Goal: Ask a question

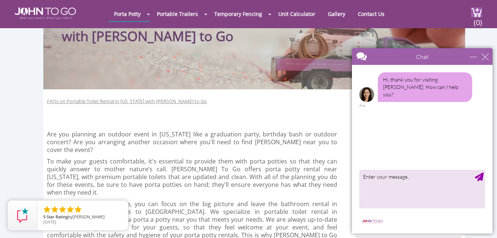
scroll to position [62, 0]
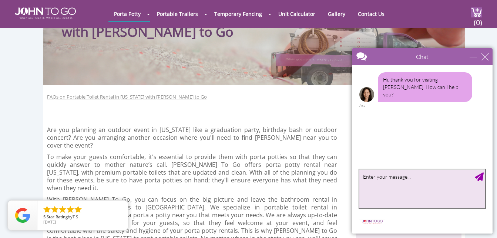
click at [372, 184] on textarea "type your message" at bounding box center [423, 188] width 126 height 39
type textarea "how much for a single [PERSON_NAME] for 1 week service in [GEOGRAPHIC_DATA] [GE…"
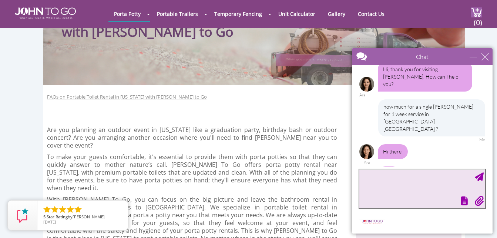
scroll to position [19, 0]
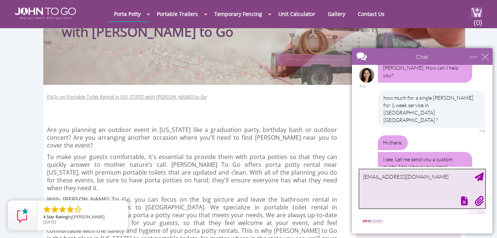
type textarea "[EMAIL_ADDRESS][DOMAIN_NAME]"
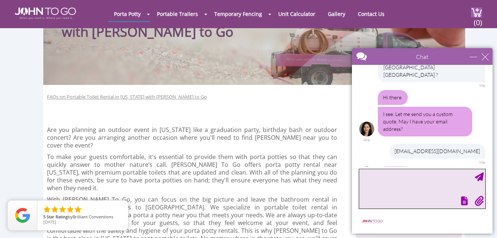
scroll to position [87, 0]
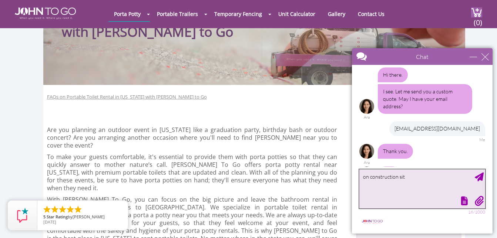
type textarea "on construction site"
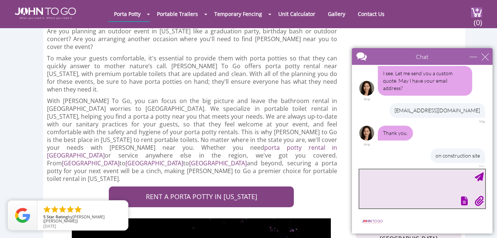
scroll to position [126, 0]
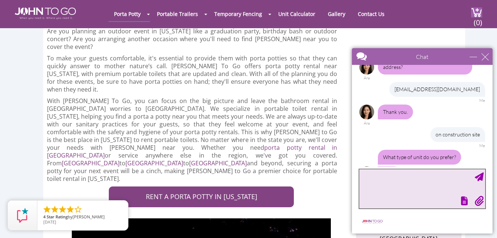
click at [391, 178] on textarea "type your message" at bounding box center [423, 188] width 126 height 39
type textarea "single toilet only"
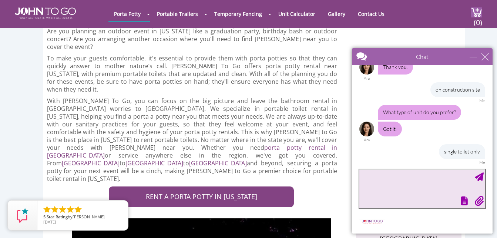
scroll to position [179, 0]
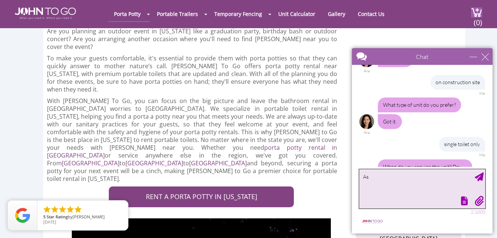
type textarea "A"
type textarea "anytime this week"
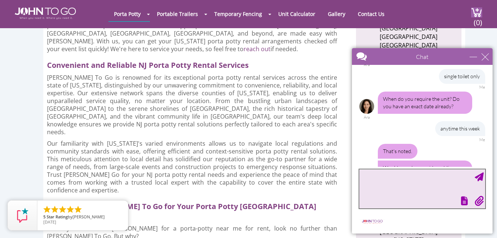
scroll to position [263, 0]
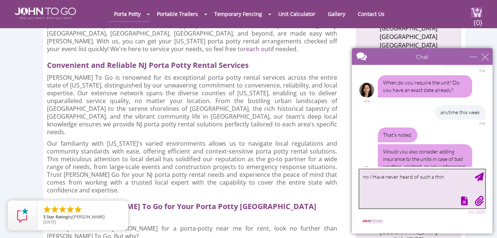
type textarea "no I Have never heard of such a thing"
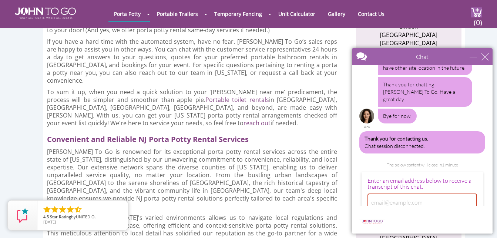
scroll to position [514, 0]
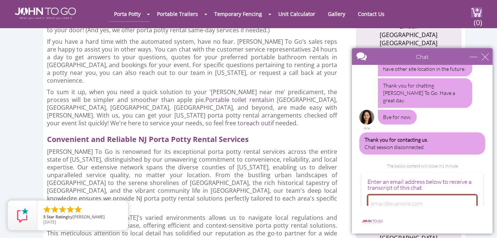
click at [376, 194] on input "email" at bounding box center [423, 202] width 110 height 17
type input "[EMAIL_ADDRESS][DOMAIN_NAME]"
click at [462, 218] on input "Okay" at bounding box center [468, 224] width 19 height 13
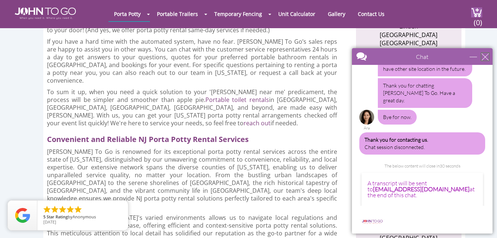
click at [483, 56] on div "close" at bounding box center [485, 56] width 7 height 7
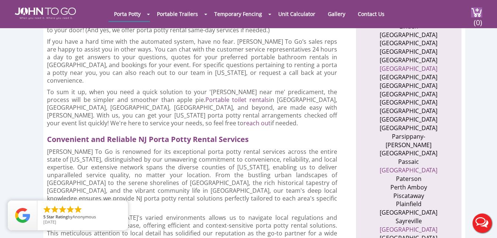
scroll to position [0, 0]
